Goal: Transaction & Acquisition: Download file/media

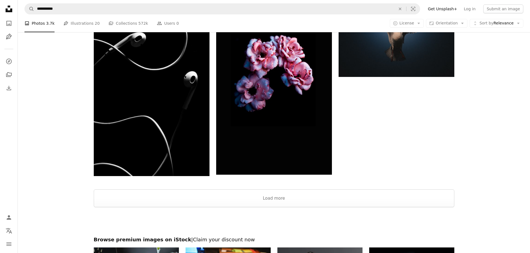
scroll to position [1279, 0]
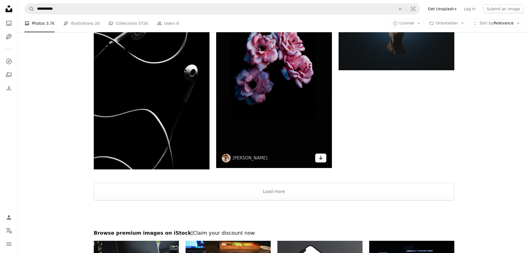
click at [320, 162] on link "Arrow pointing down" at bounding box center [320, 158] width 11 height 9
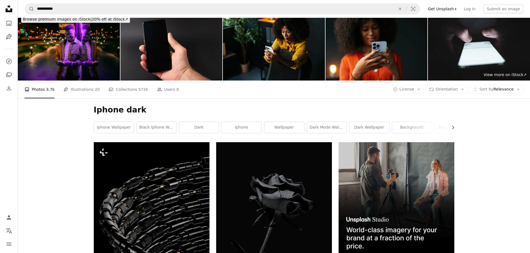
scroll to position [0, 0]
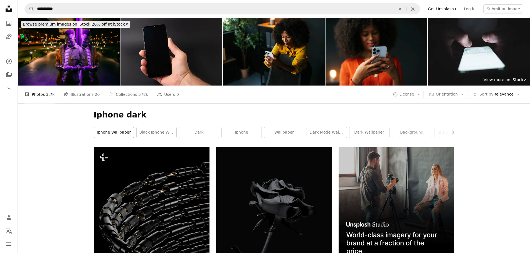
click at [123, 136] on link "iphone wallpaper" at bounding box center [114, 132] width 40 height 11
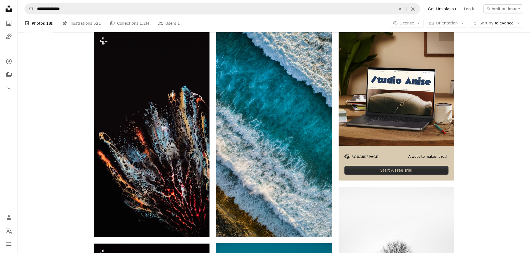
scroll to position [116, 0]
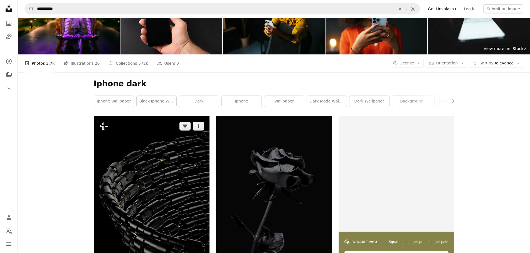
scroll to position [56, 0]
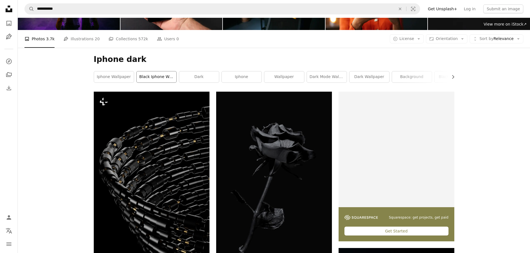
click at [148, 76] on link "black iphone wallpaper" at bounding box center [157, 76] width 40 height 11
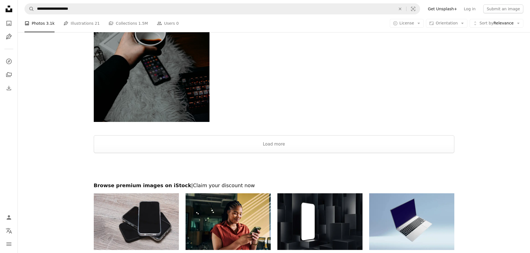
scroll to position [1307, 0]
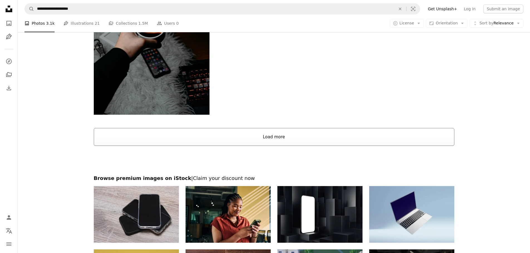
click at [270, 137] on button "Load more" at bounding box center [274, 137] width 360 height 18
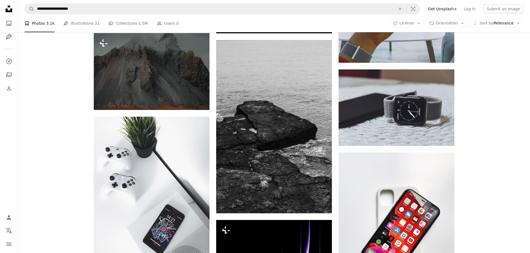
scroll to position [11180, 0]
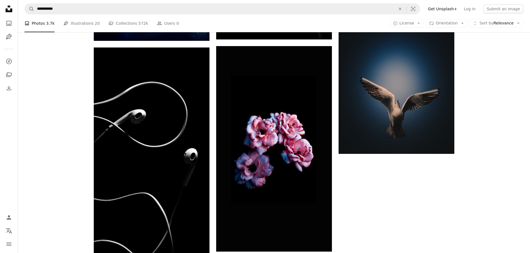
scroll to position [56, 0]
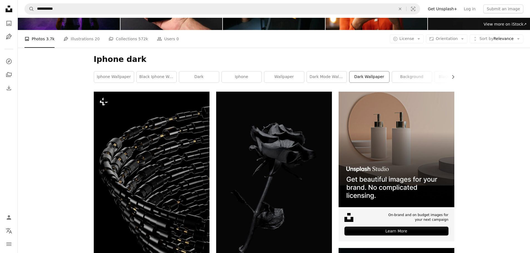
click at [356, 77] on link "dark wallpaper" at bounding box center [369, 76] width 40 height 11
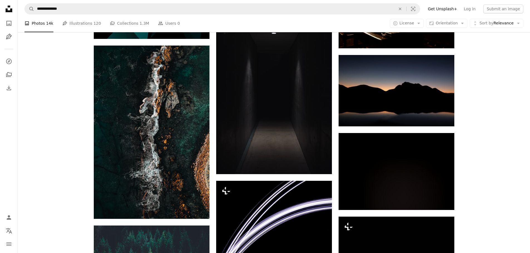
scroll to position [3615, 0]
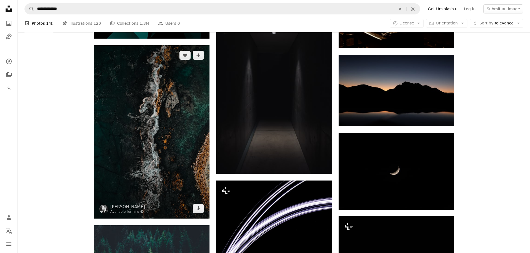
click at [174, 118] on img at bounding box center [152, 132] width 116 height 174
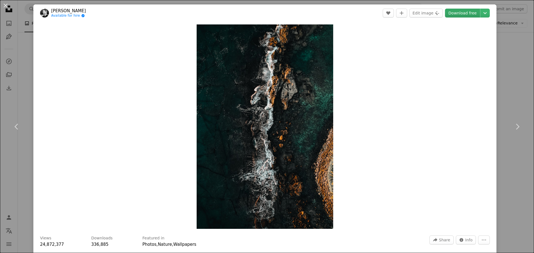
click at [451, 15] on link "Download free" at bounding box center [462, 13] width 35 height 9
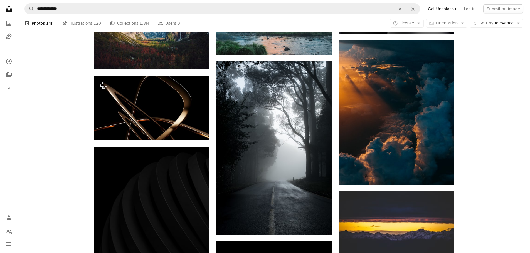
scroll to position [10707, 0]
